Goal: Task Accomplishment & Management: Use online tool/utility

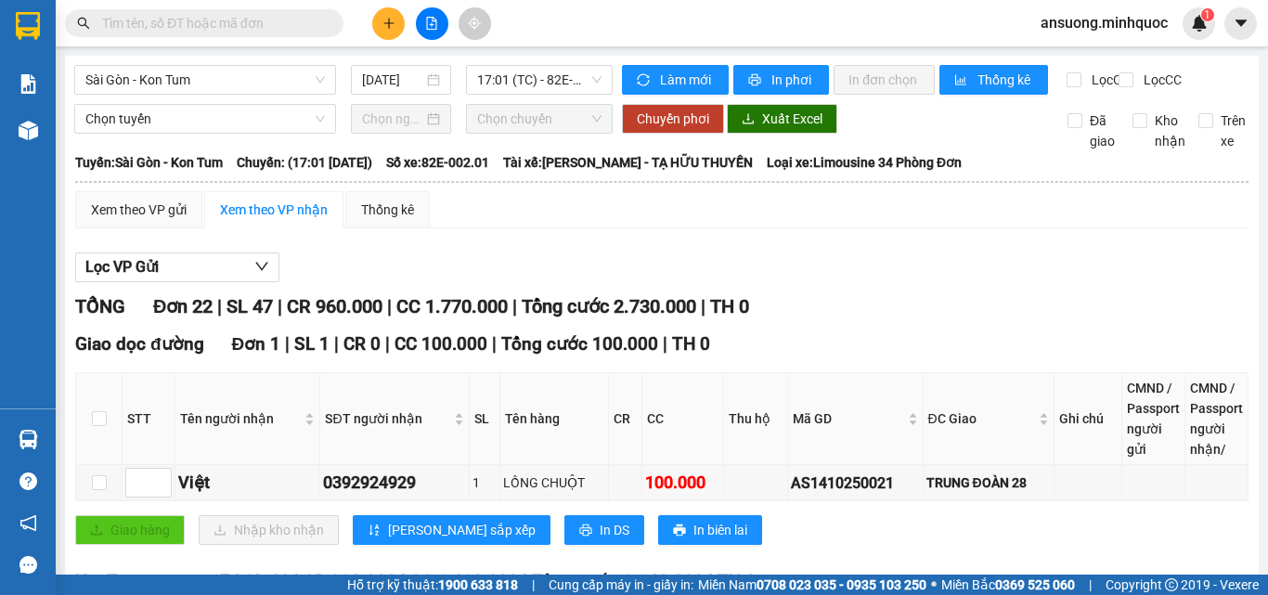
click at [143, 95] on div "Sài Gòn - Kon Tum [DATE] 17:01 (TC) - 82E-002.01" at bounding box center [343, 80] width 538 height 30
click at [161, 81] on span "Sài Gòn - Kon Tum" at bounding box center [204, 80] width 239 height 28
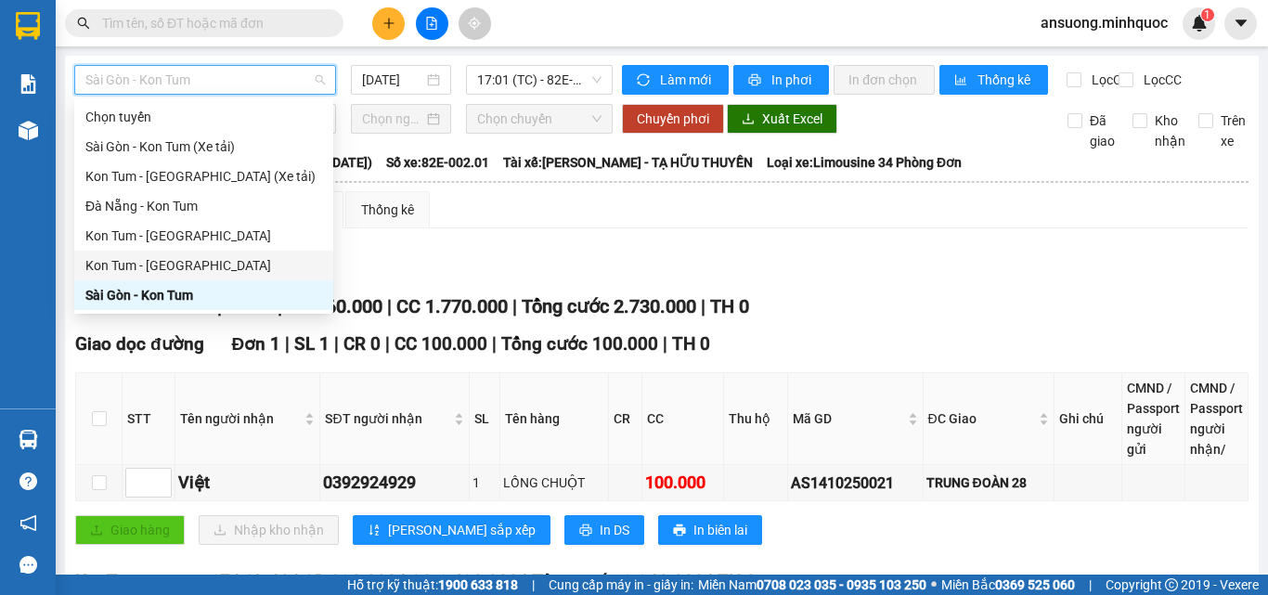
drag, startPoint x: 112, startPoint y: 290, endPoint x: 161, endPoint y: 261, distance: 56.2
click at [162, 260] on div "Chọn tuyến [GEOGRAPHIC_DATA] - [GEOGRAPHIC_DATA] (Xe tải) Kon Tum - [GEOGRAPHIC…" at bounding box center [203, 206] width 259 height 208
click at [160, 261] on div "Kon Tum - [GEOGRAPHIC_DATA]" at bounding box center [203, 265] width 237 height 20
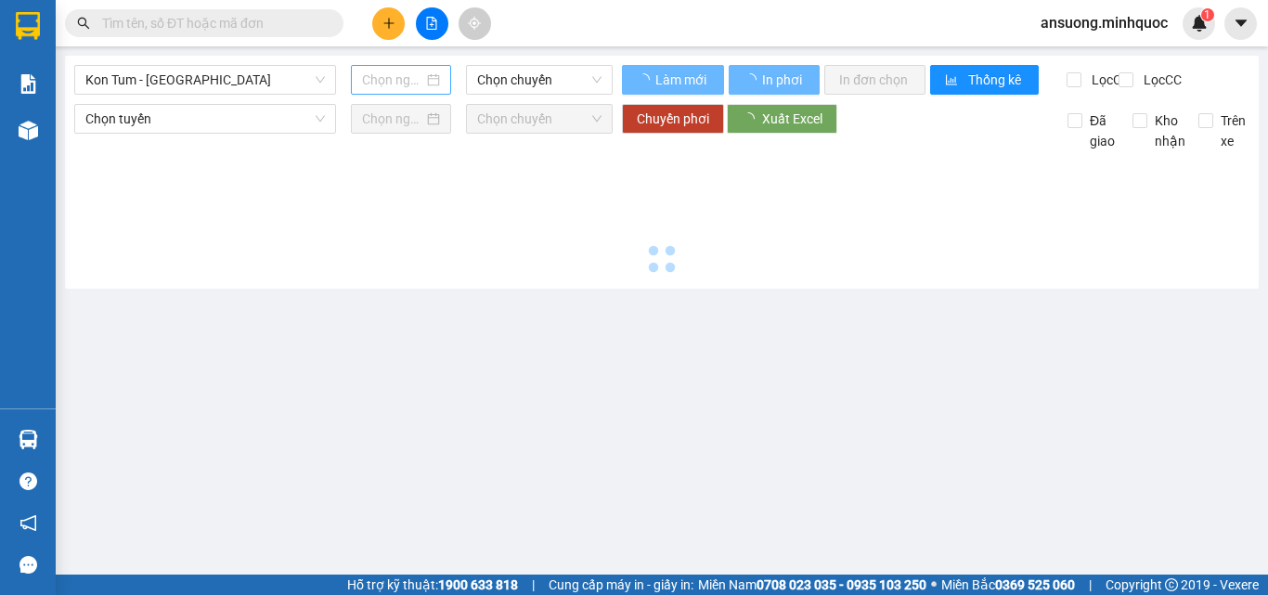
click at [390, 67] on div at bounding box center [401, 80] width 100 height 30
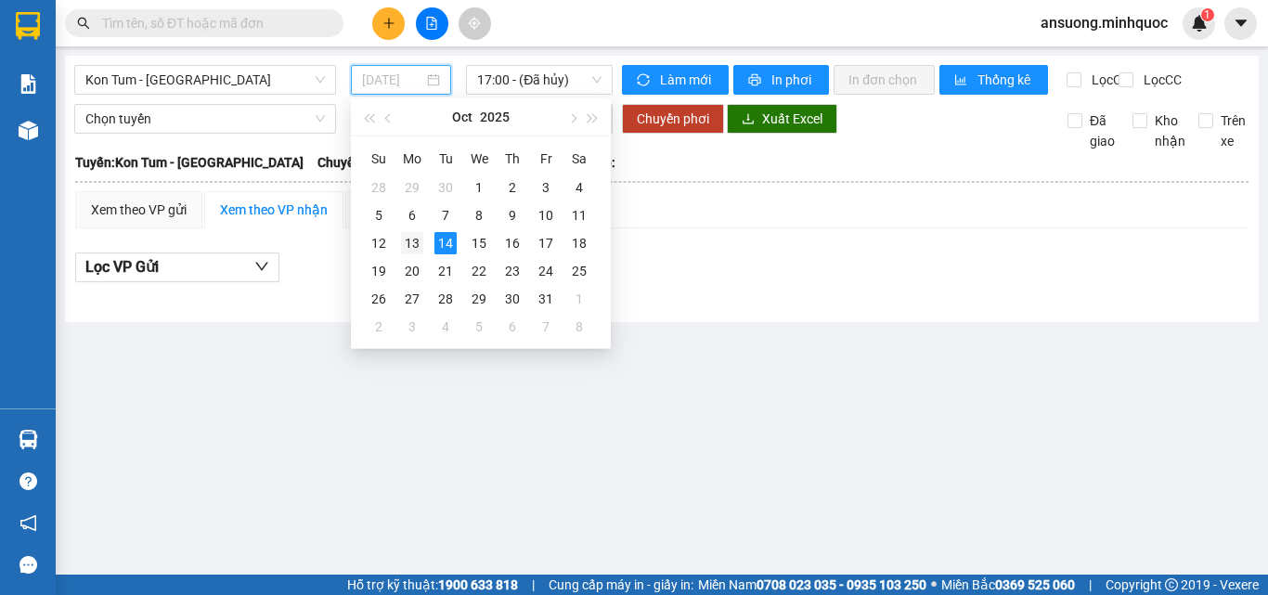
click at [402, 246] on div "13" at bounding box center [412, 243] width 22 height 22
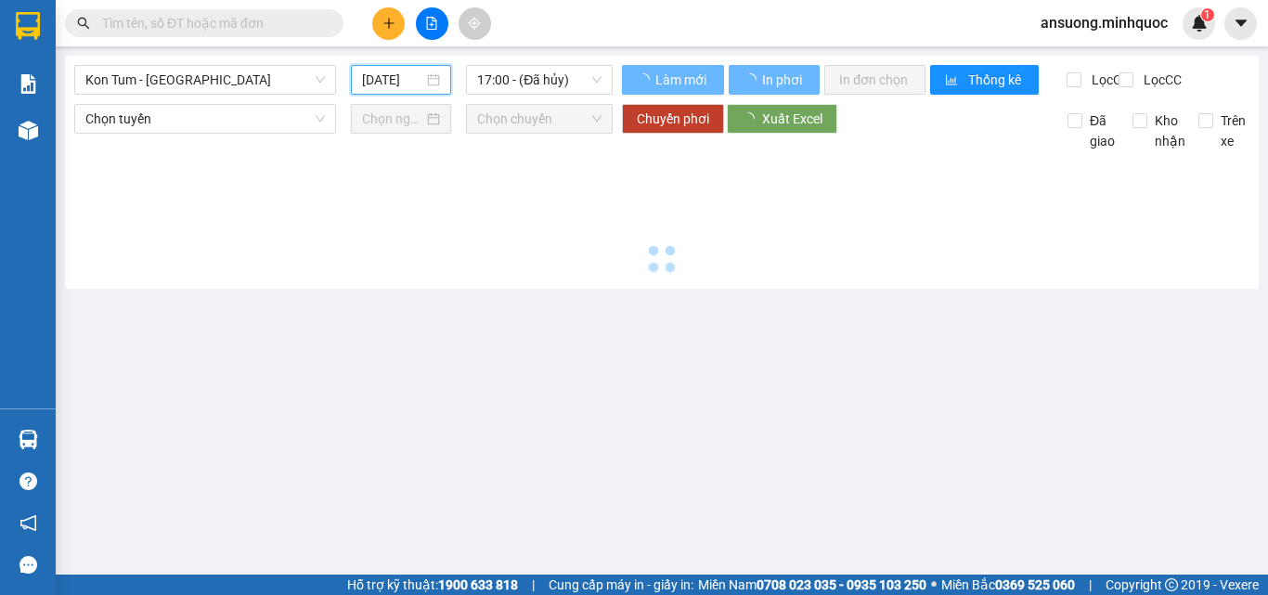
type input "[DATE]"
